Goal: Task Accomplishment & Management: Manage account settings

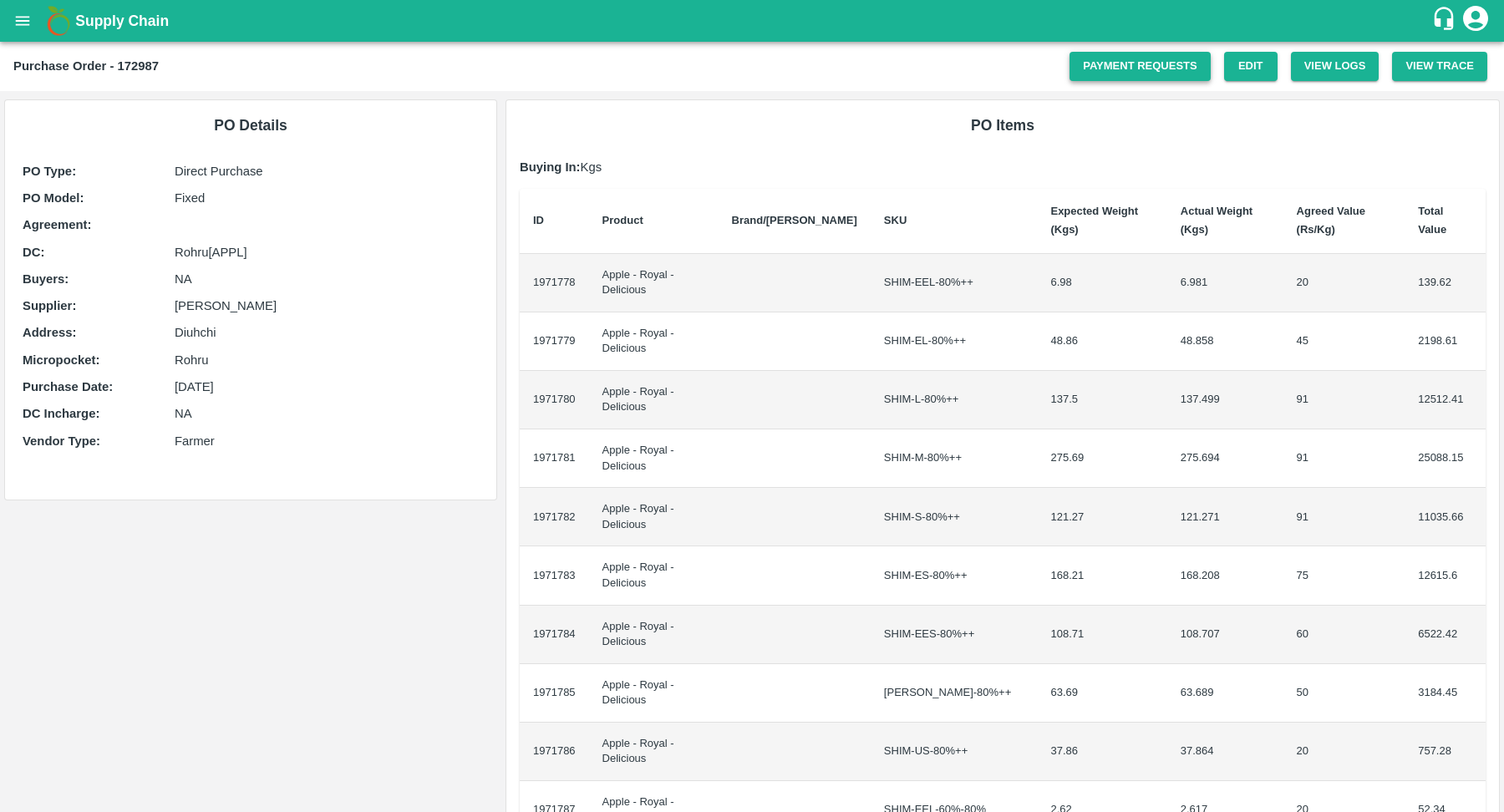
click at [1129, 65] on link "Payment Requests" at bounding box center [1139, 67] width 141 height 30
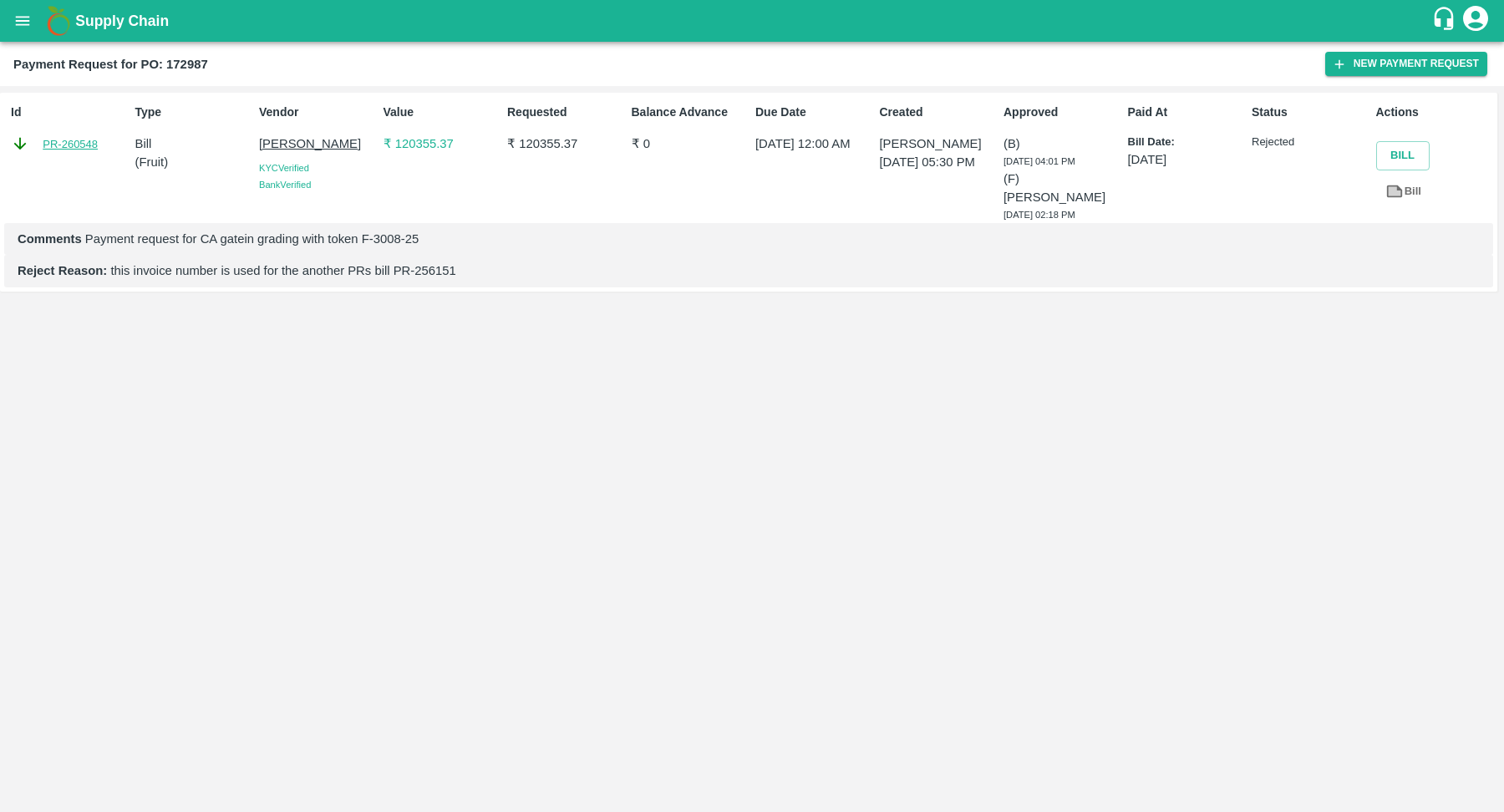
click at [62, 138] on link "PR-260548" at bounding box center [70, 144] width 55 height 17
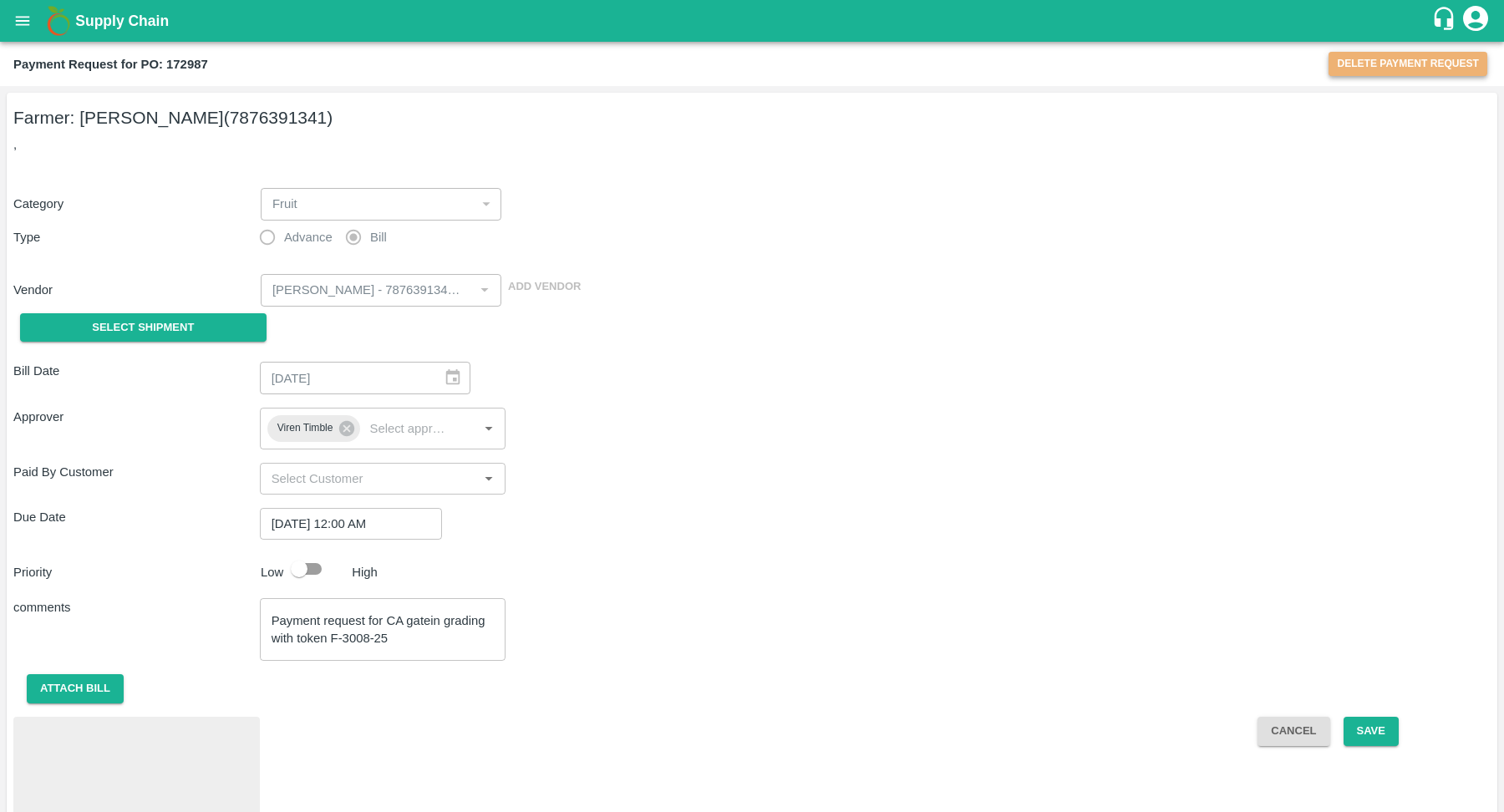
click at [1377, 58] on button "Delete Payment Request" at bounding box center [1407, 64] width 159 height 25
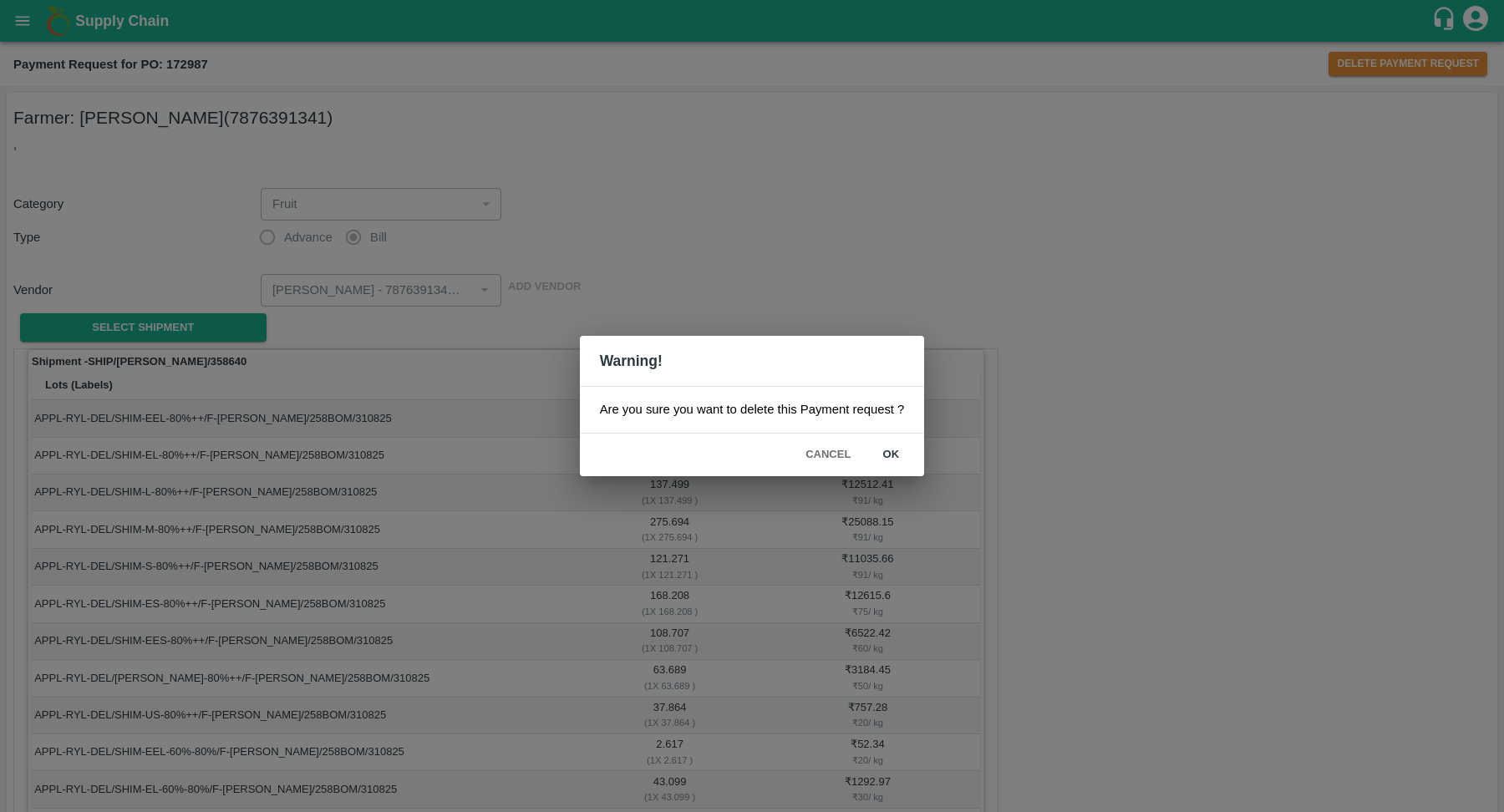
click at [894, 448] on button "ok" at bounding box center [891, 455] width 53 height 30
